Goal: Information Seeking & Learning: Learn about a topic

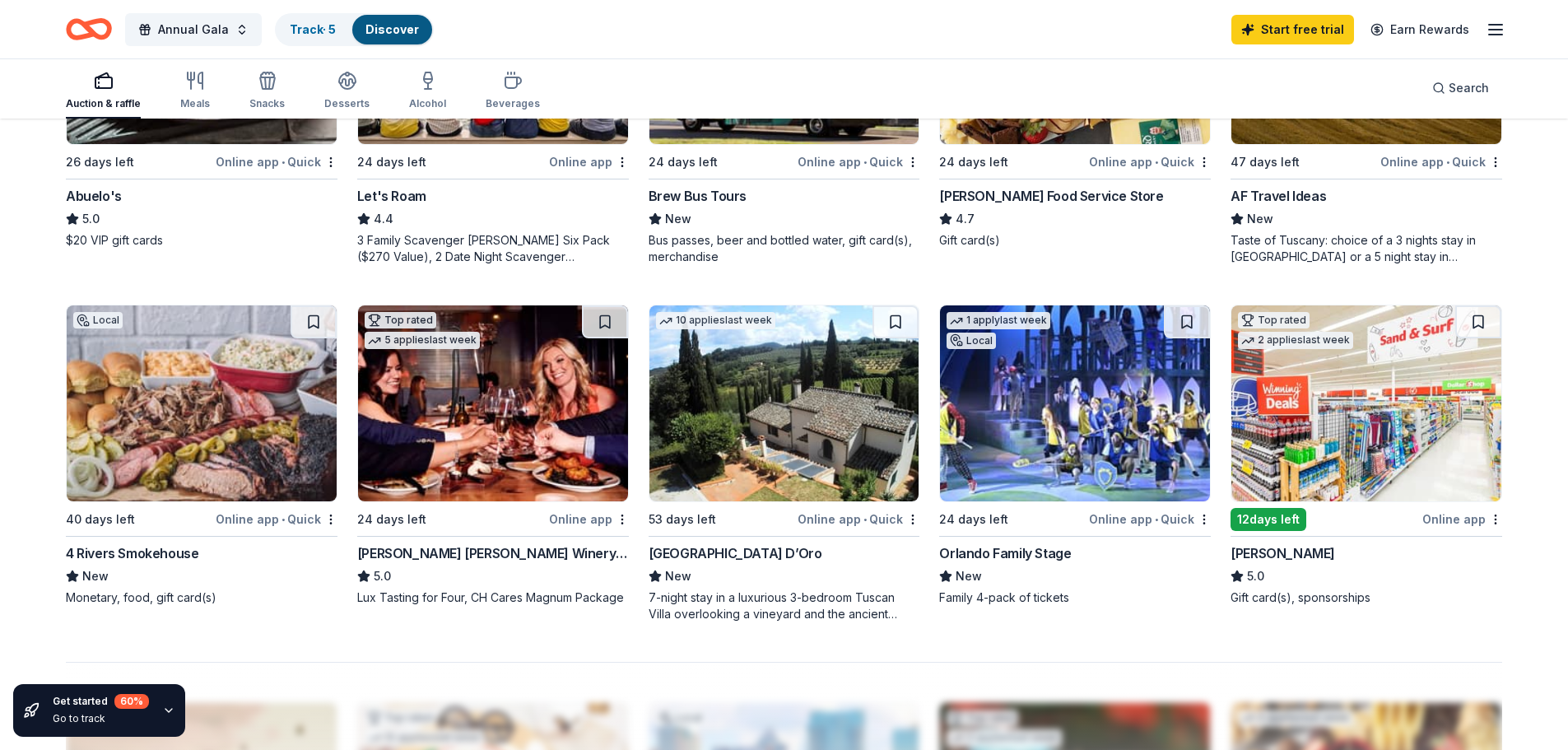
scroll to position [1152, 0]
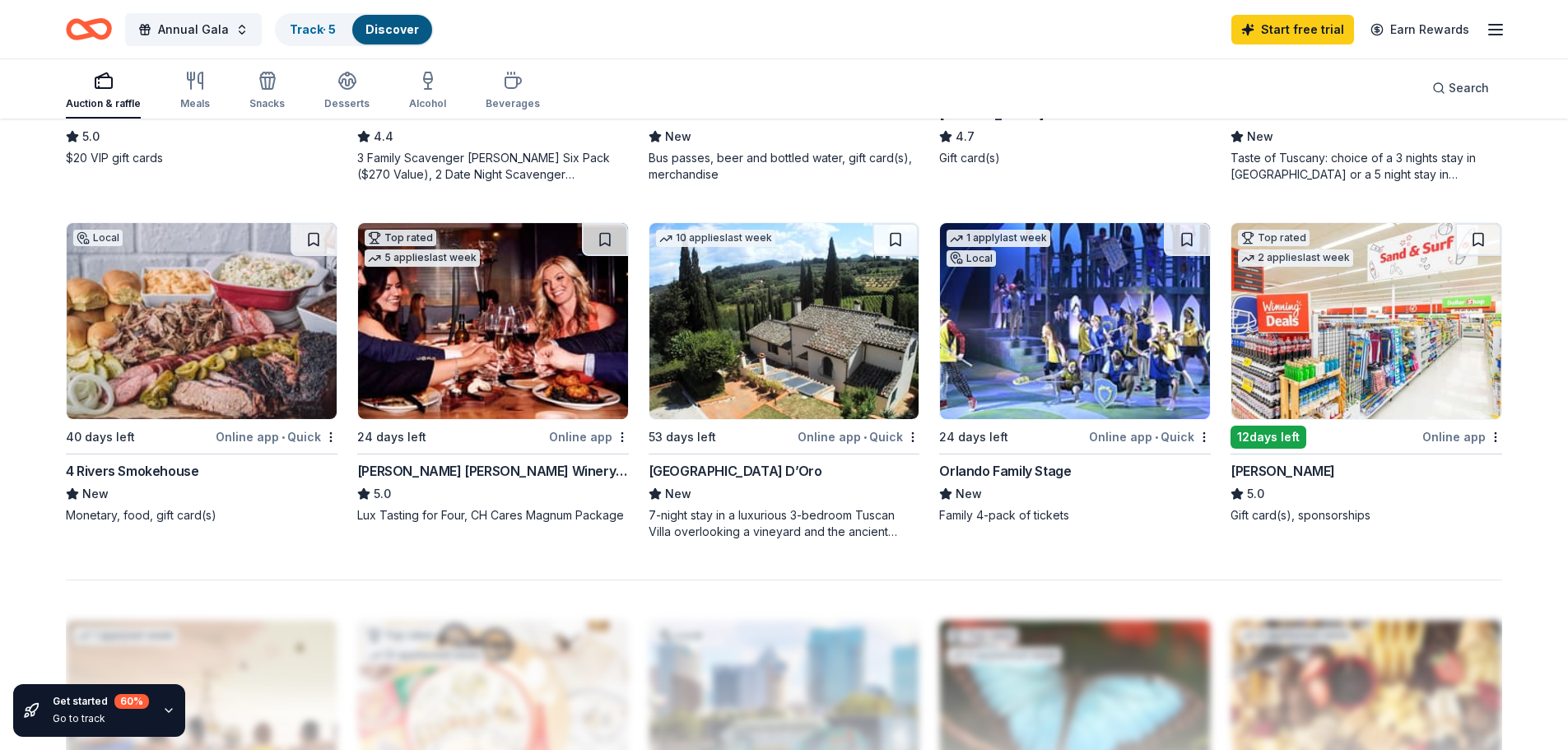
click at [502, 328] on img at bounding box center [493, 320] width 270 height 196
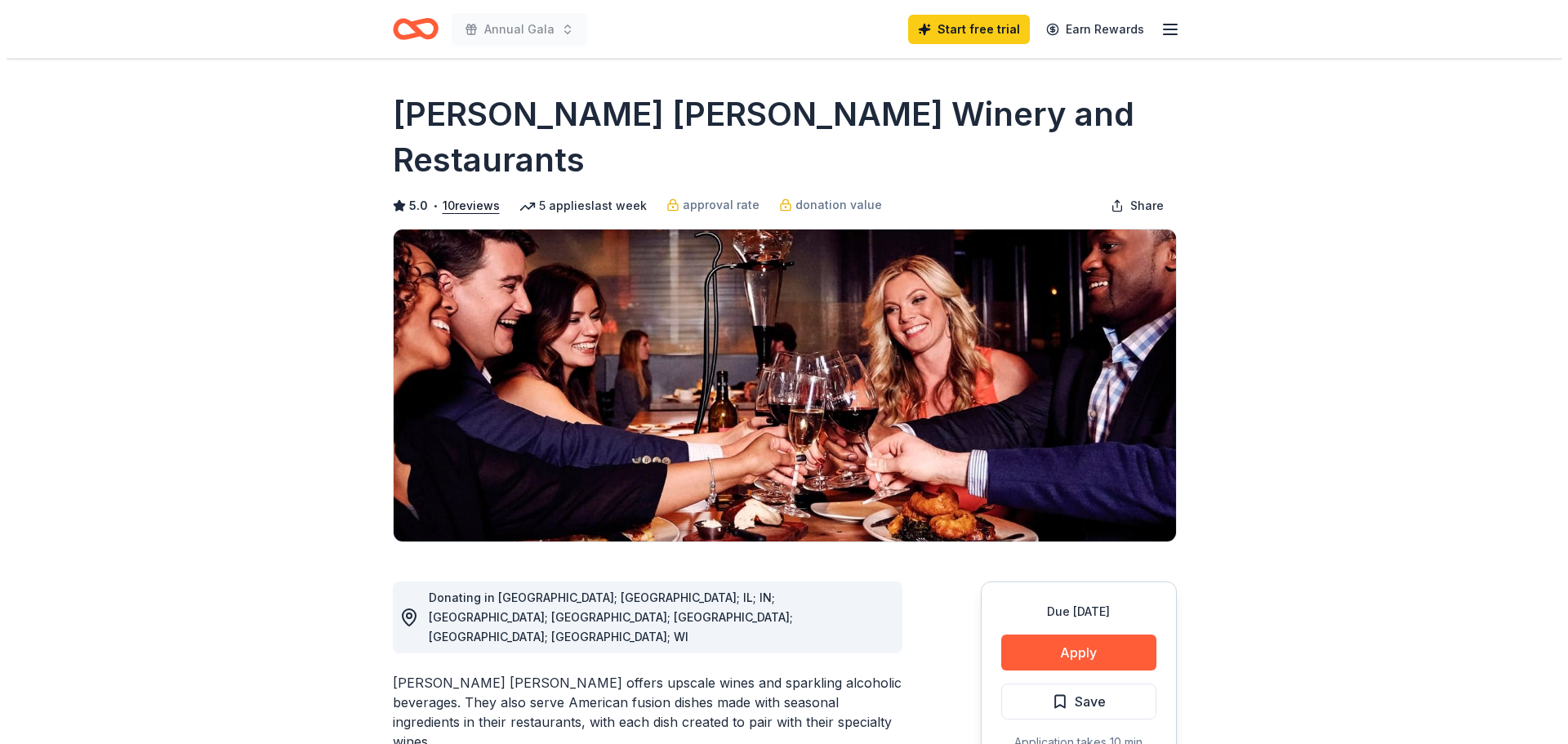
scroll to position [82, 0]
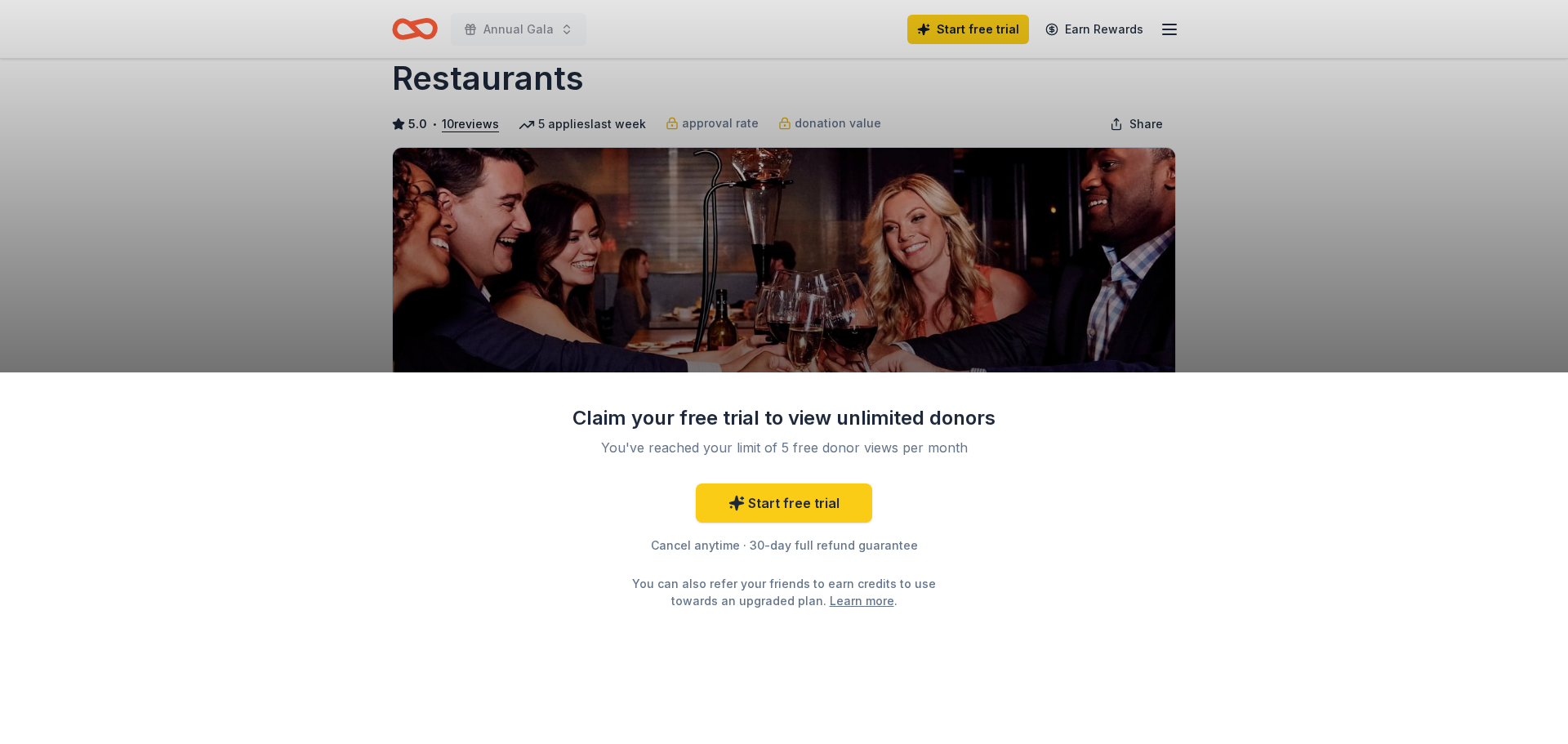
click at [1288, 273] on div "Claim your free trial to view unlimited donors You've reached your limit of 5 f…" at bounding box center [784, 372] width 1568 height 744
